Goal: Check status: Check status

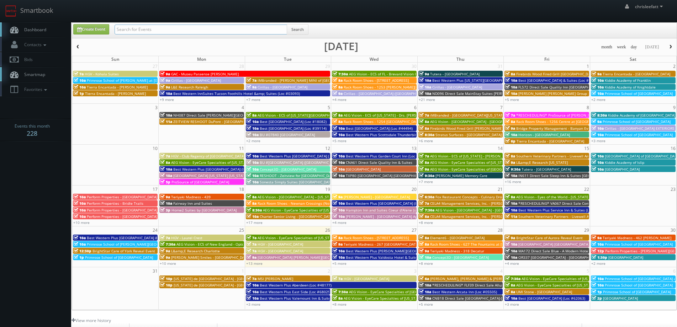
drag, startPoint x: 271, startPoint y: 30, endPoint x: 275, endPoint y: 29, distance: 4.0
click at [271, 30] on input "text" at bounding box center [200, 30] width 172 height 10
type input "22024"
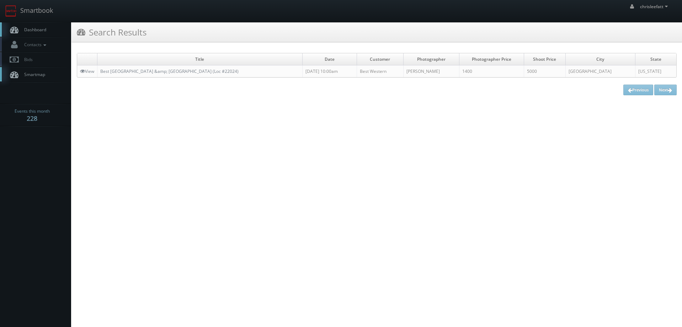
click at [218, 67] on td "Best [GEOGRAPHIC_DATA] &amp; [GEOGRAPHIC_DATA] (Loc #22024)" at bounding box center [199, 71] width 205 height 12
click at [218, 69] on link "Best [GEOGRAPHIC_DATA] &amp; [GEOGRAPHIC_DATA] (Loc #22024)" at bounding box center [169, 71] width 138 height 6
